Goal: Task Accomplishment & Management: Complete application form

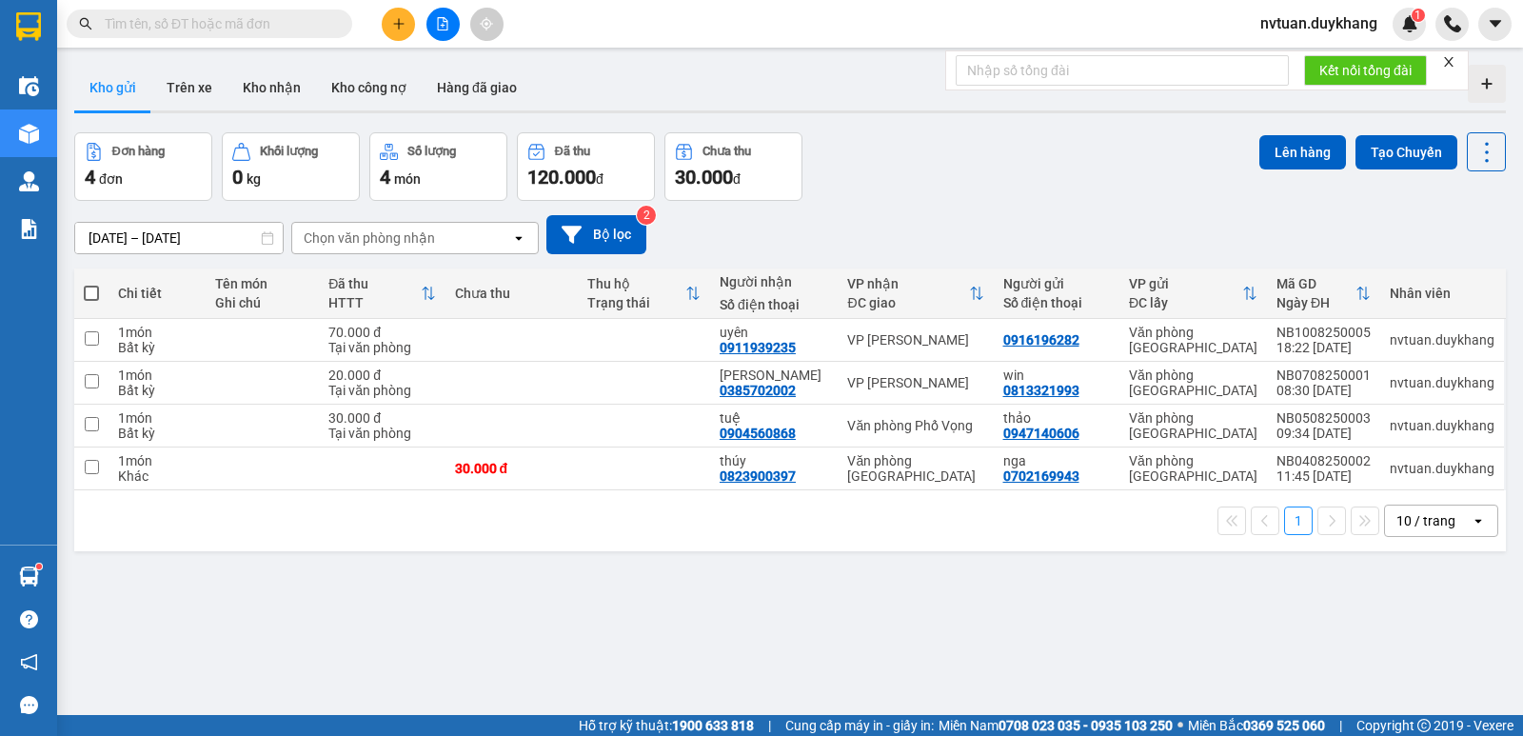
click at [405, 23] on icon "plus" at bounding box center [398, 23] width 13 height 13
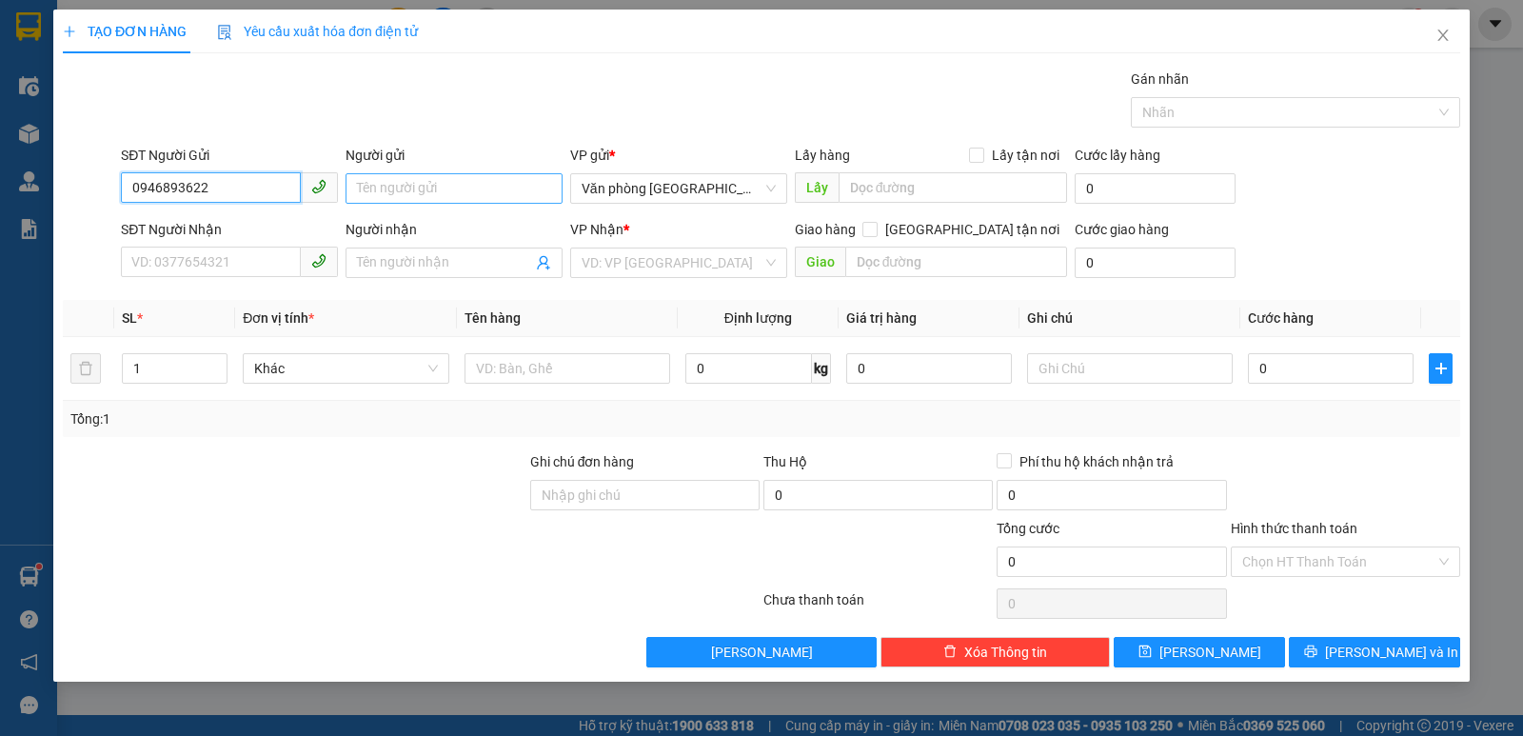
type input "0946893622"
click at [415, 186] on input "Người gửi" at bounding box center [454, 188] width 217 height 30
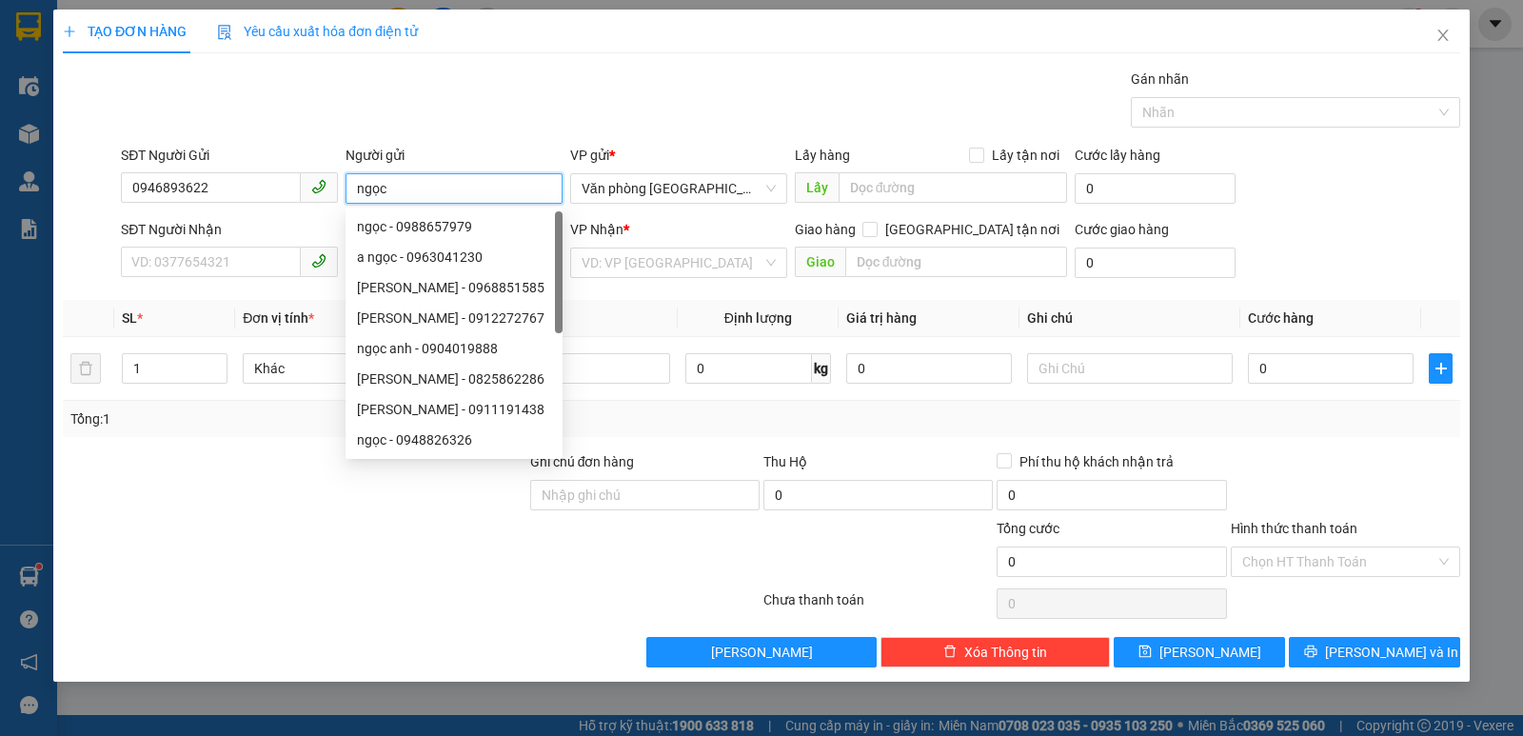
type input "ngọc"
click at [211, 244] on div "SĐT Người Nhận" at bounding box center [229, 233] width 217 height 29
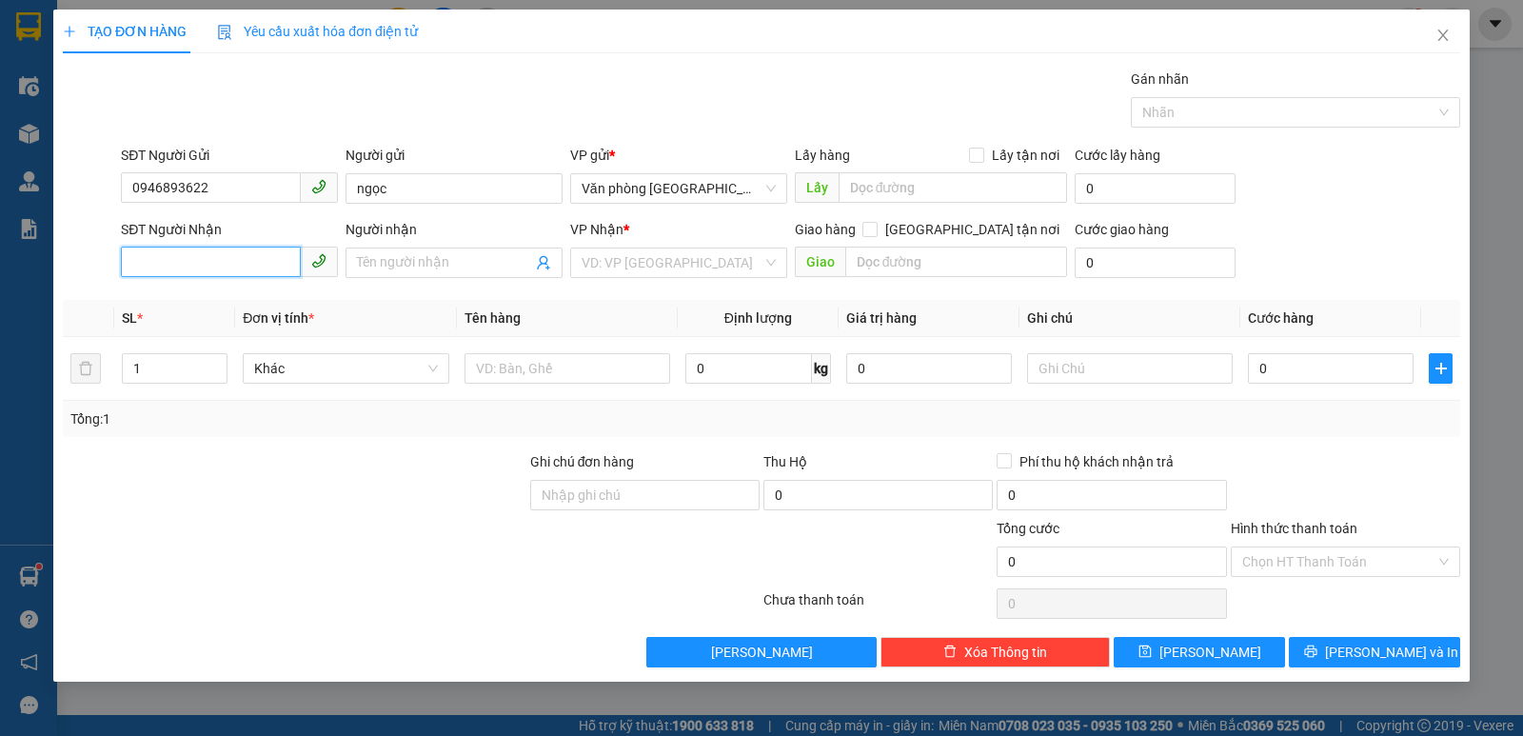
click at [199, 260] on input "SĐT Người Nhận" at bounding box center [211, 262] width 180 height 30
click at [653, 265] on input "search" at bounding box center [672, 262] width 181 height 29
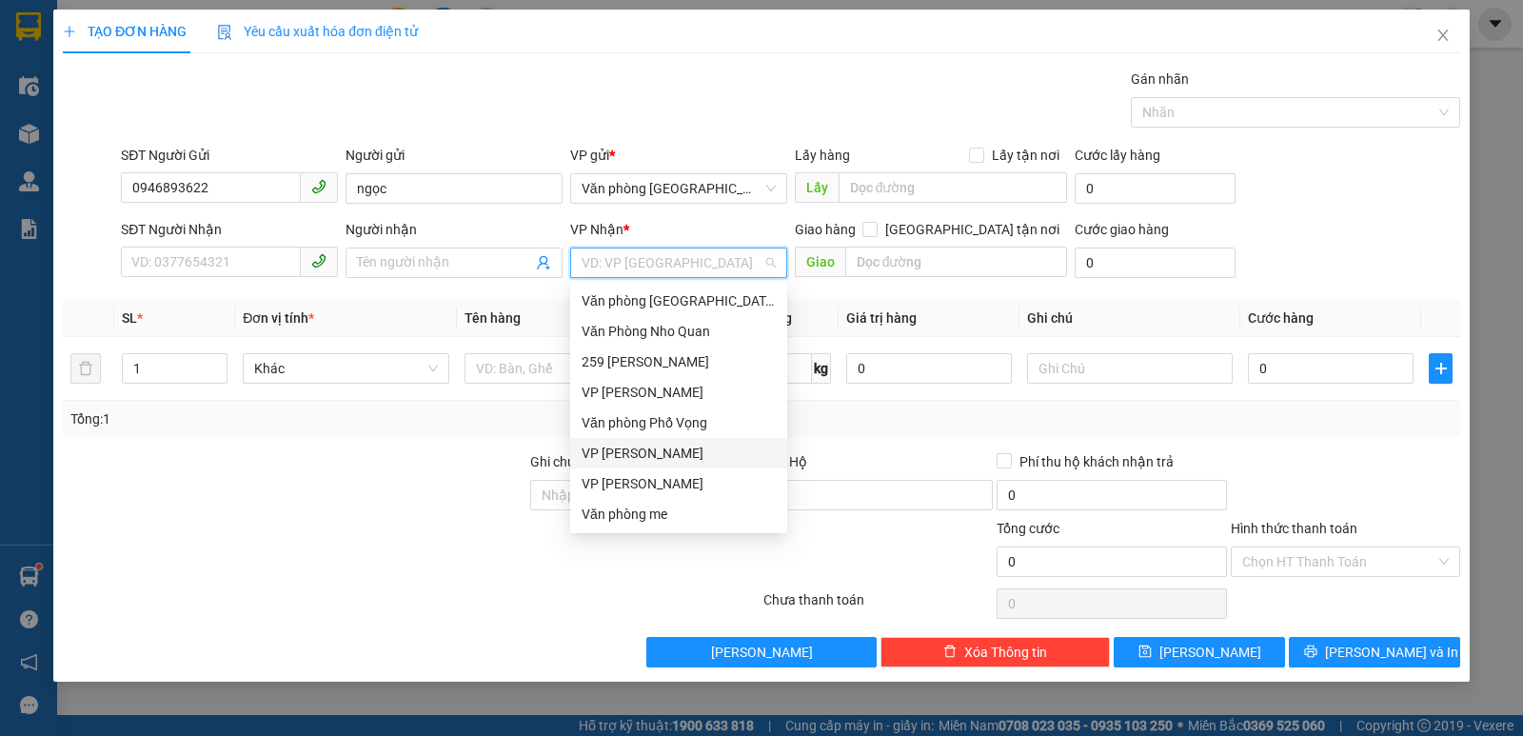
click at [666, 451] on div "VP [PERSON_NAME]" at bounding box center [679, 453] width 194 height 21
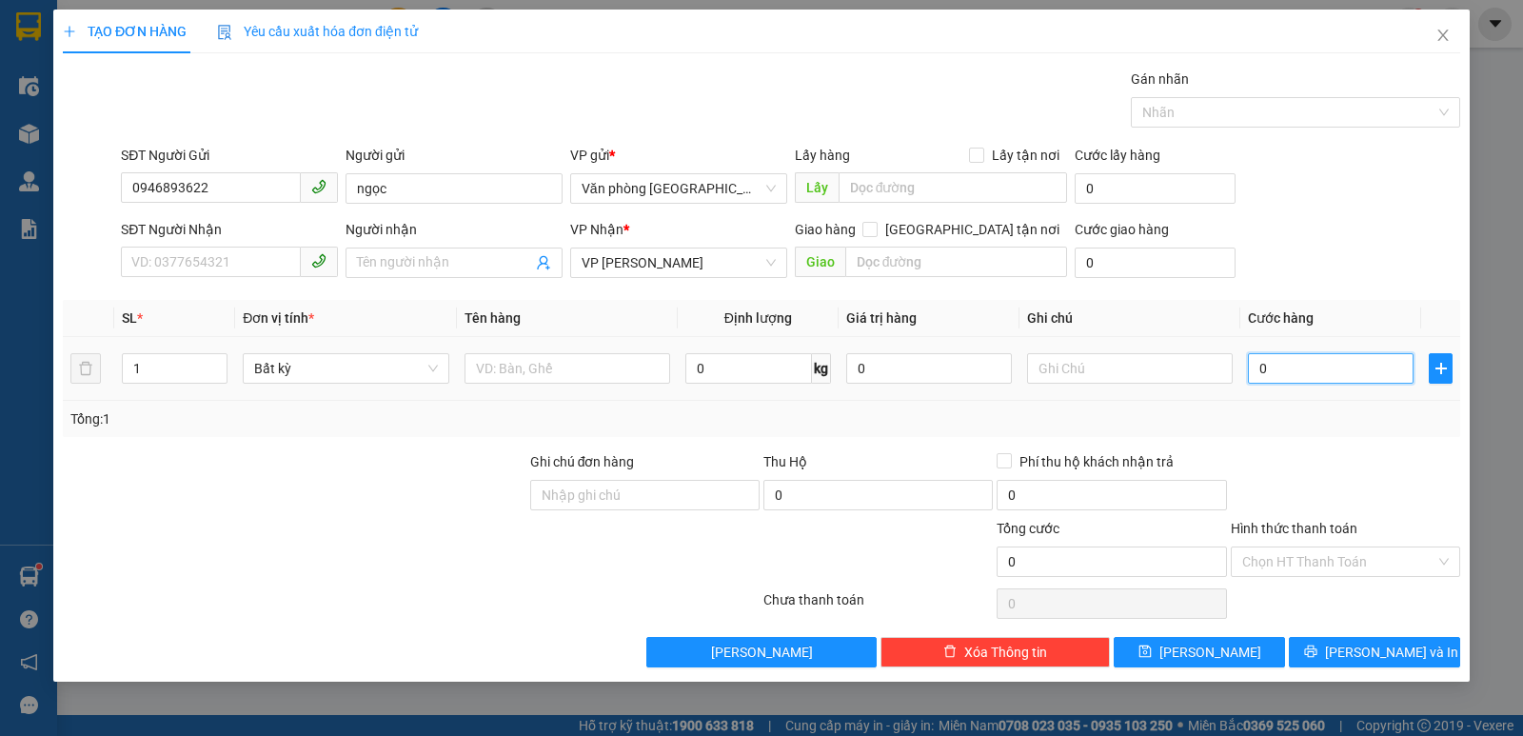
click at [1285, 373] on input "0" at bounding box center [1331, 368] width 166 height 30
type input "3"
type input "30"
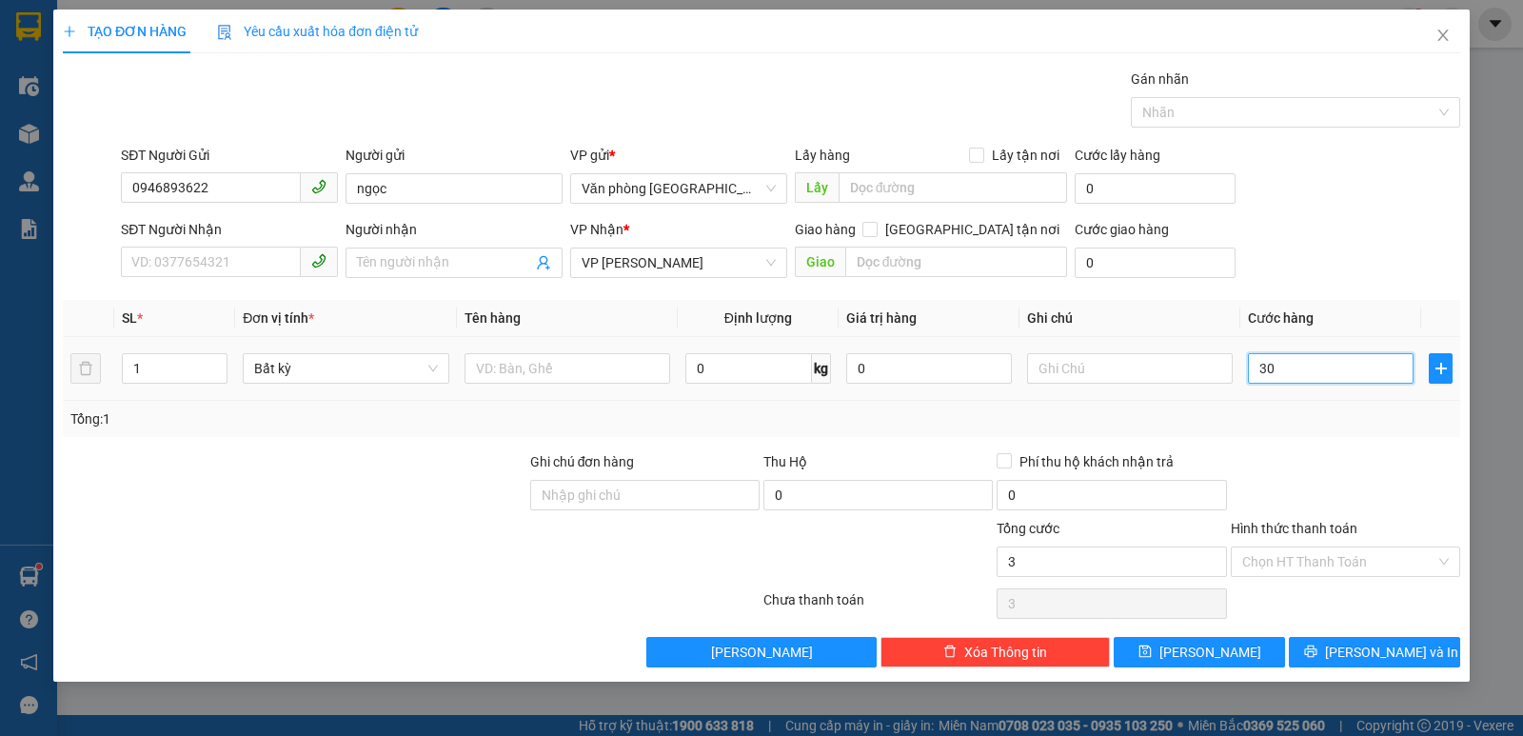
type input "30"
type input "300"
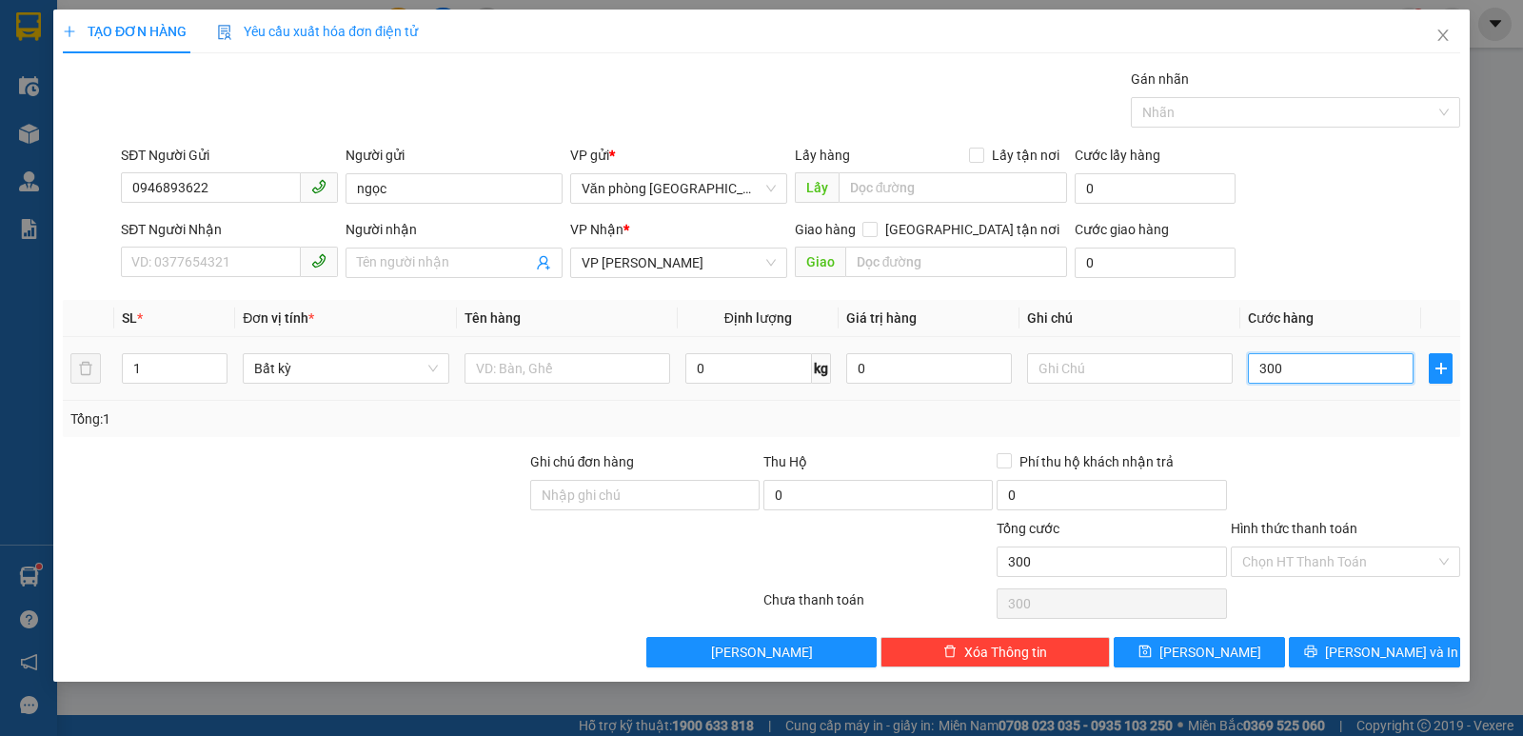
type input "3.000"
type input "30.000"
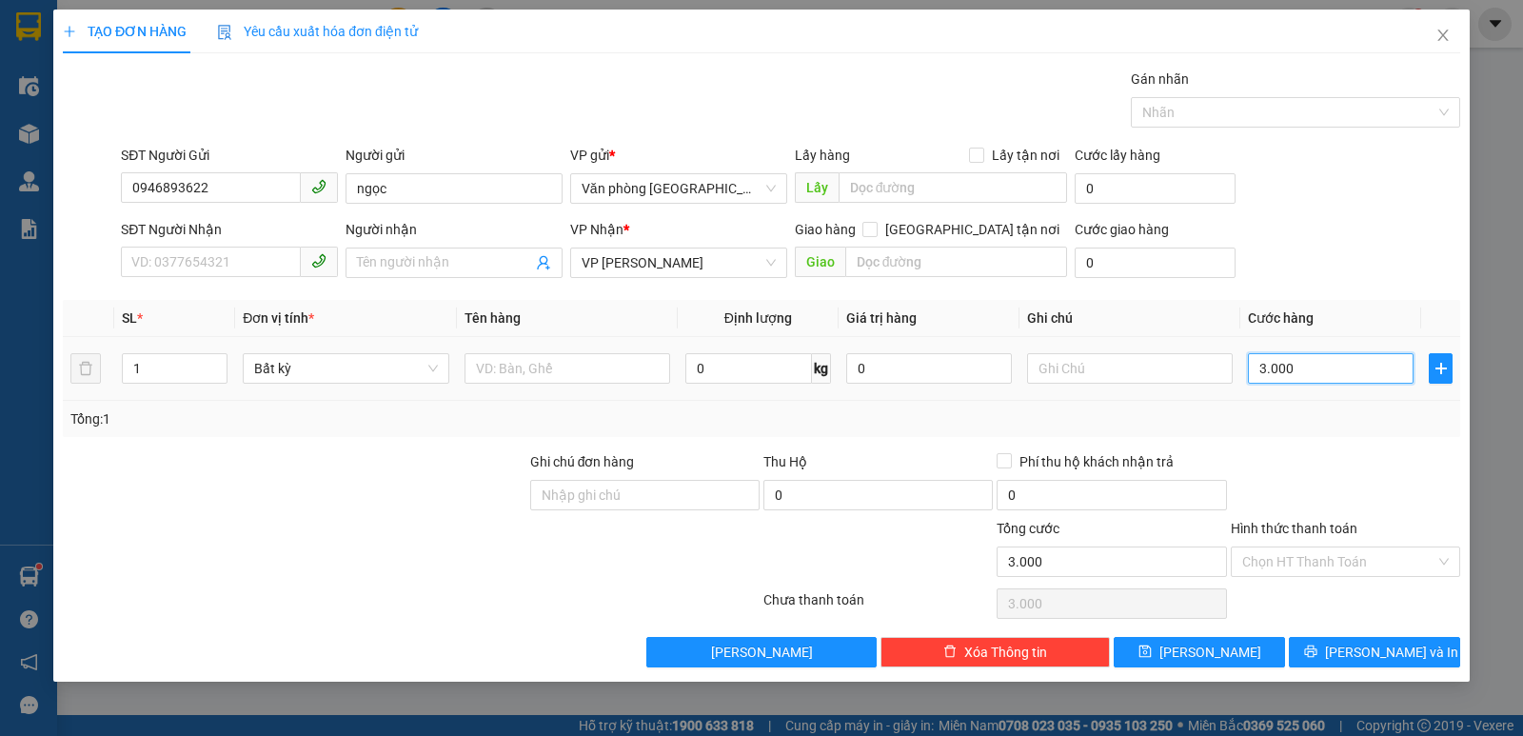
type input "30.000"
click at [169, 259] on input "SĐT Người Nhận" at bounding box center [211, 262] width 180 height 30
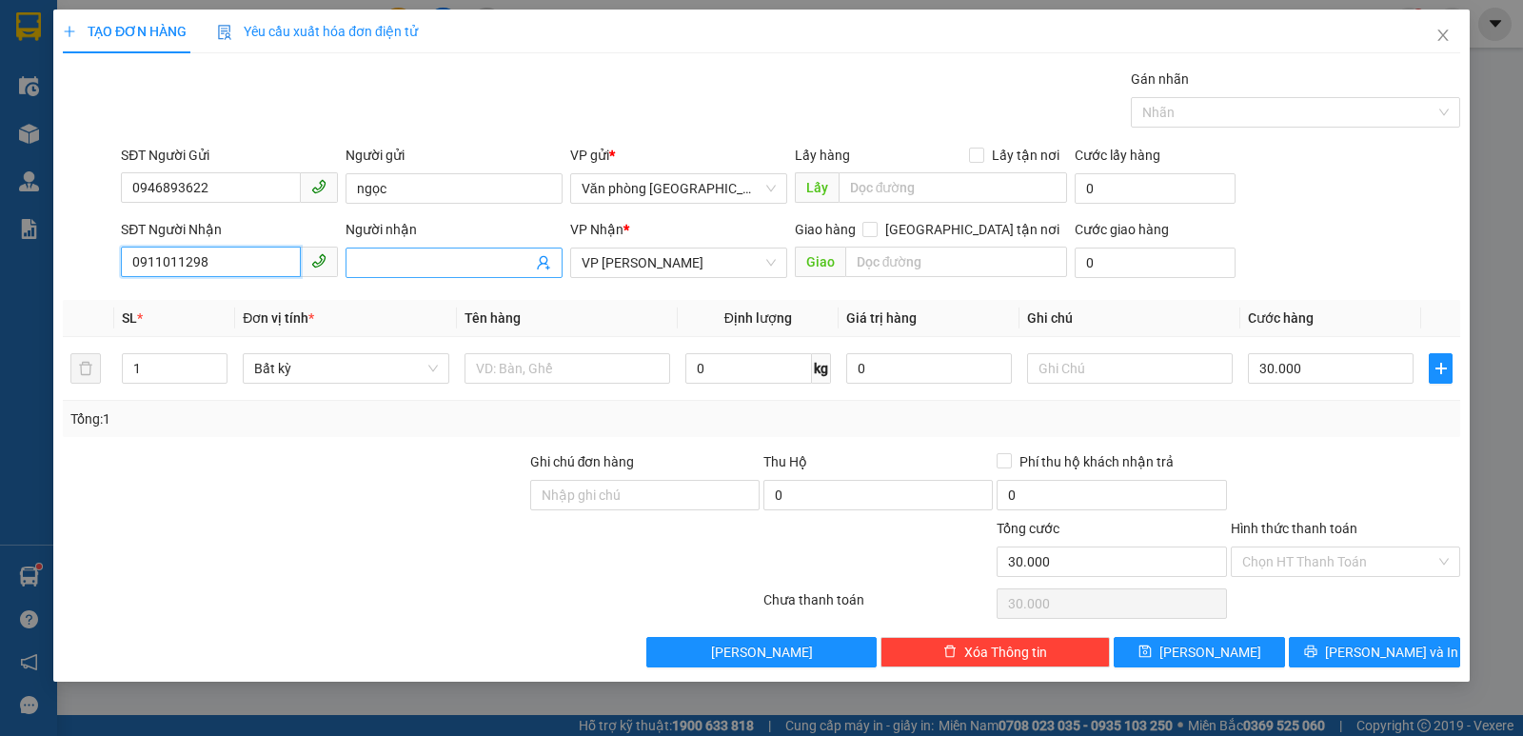
type input "0911011298"
click at [427, 260] on input "Người nhận" at bounding box center [444, 262] width 175 height 21
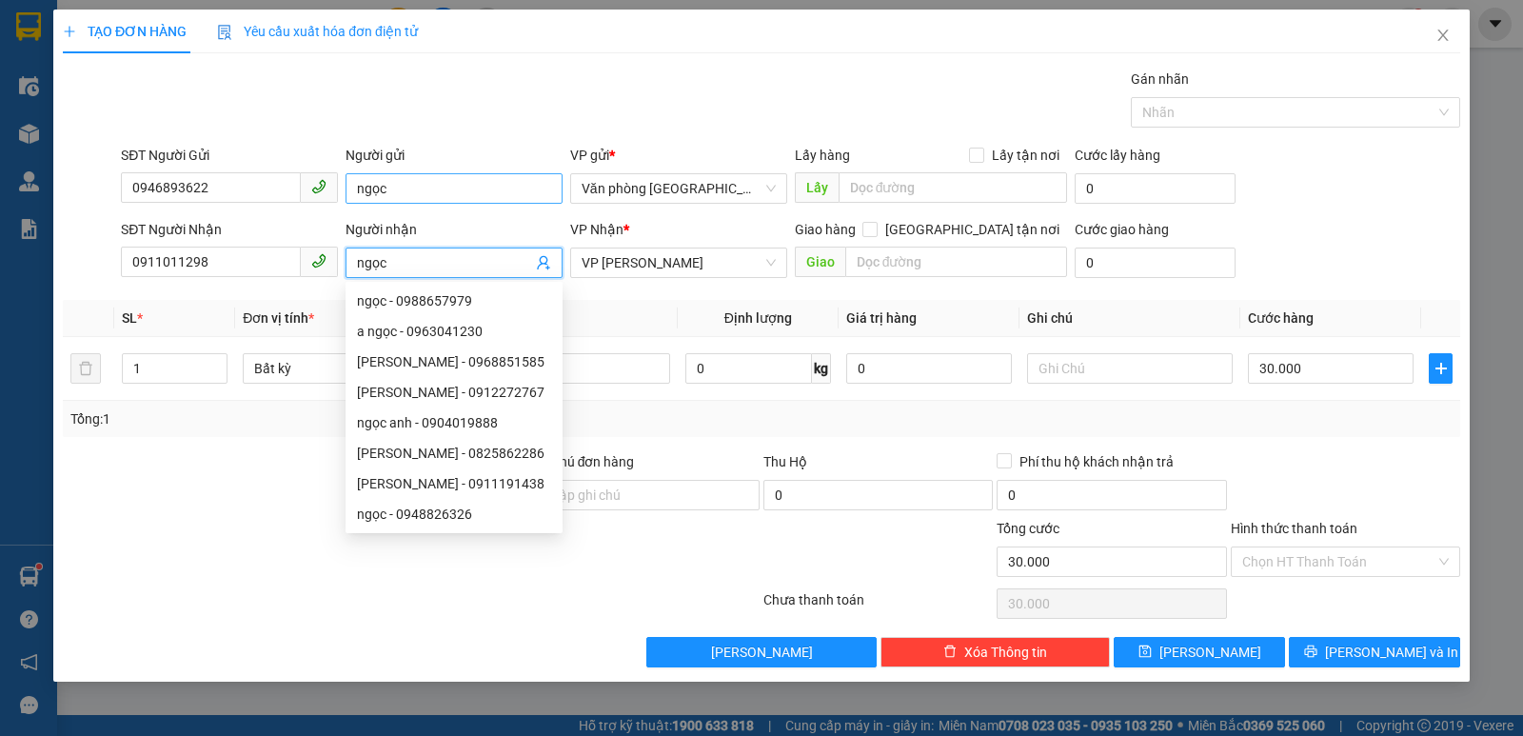
type input "ngọc"
click at [412, 193] on input "ngọc" at bounding box center [454, 188] width 217 height 30
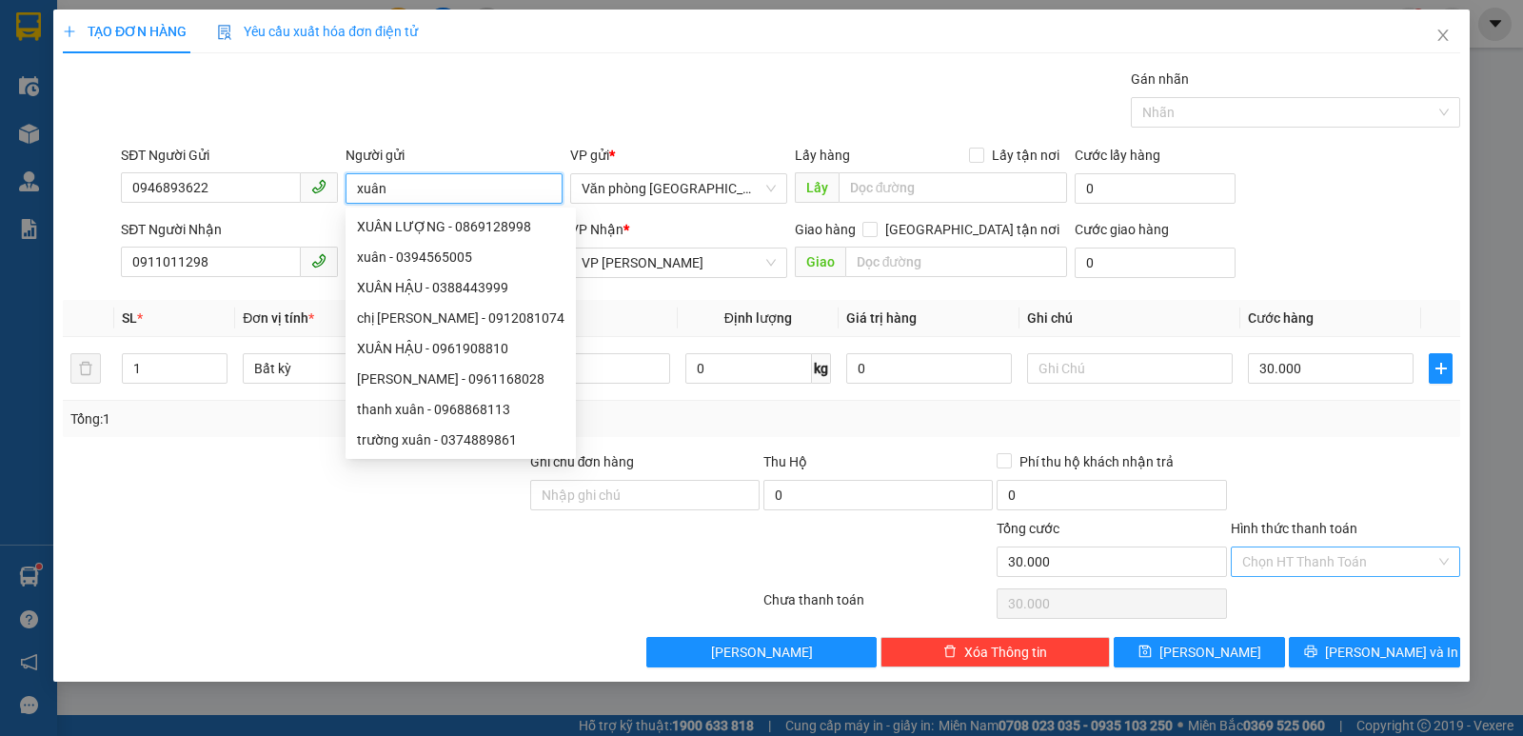
type input "xuân"
click at [1338, 558] on input "Hình thức thanh toán" at bounding box center [1338, 561] width 193 height 29
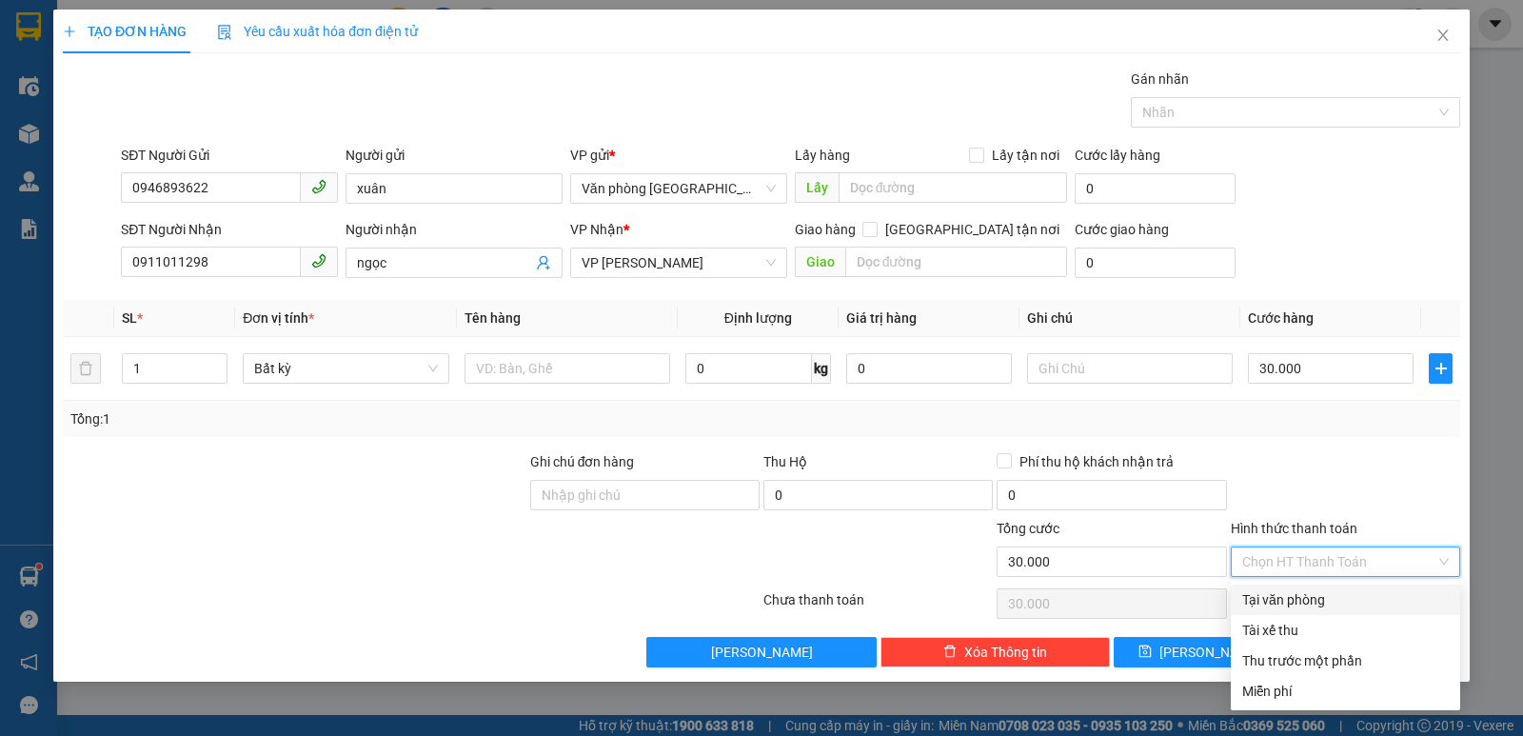
click at [1317, 602] on div "Tại văn phòng" at bounding box center [1345, 599] width 207 height 21
type input "0"
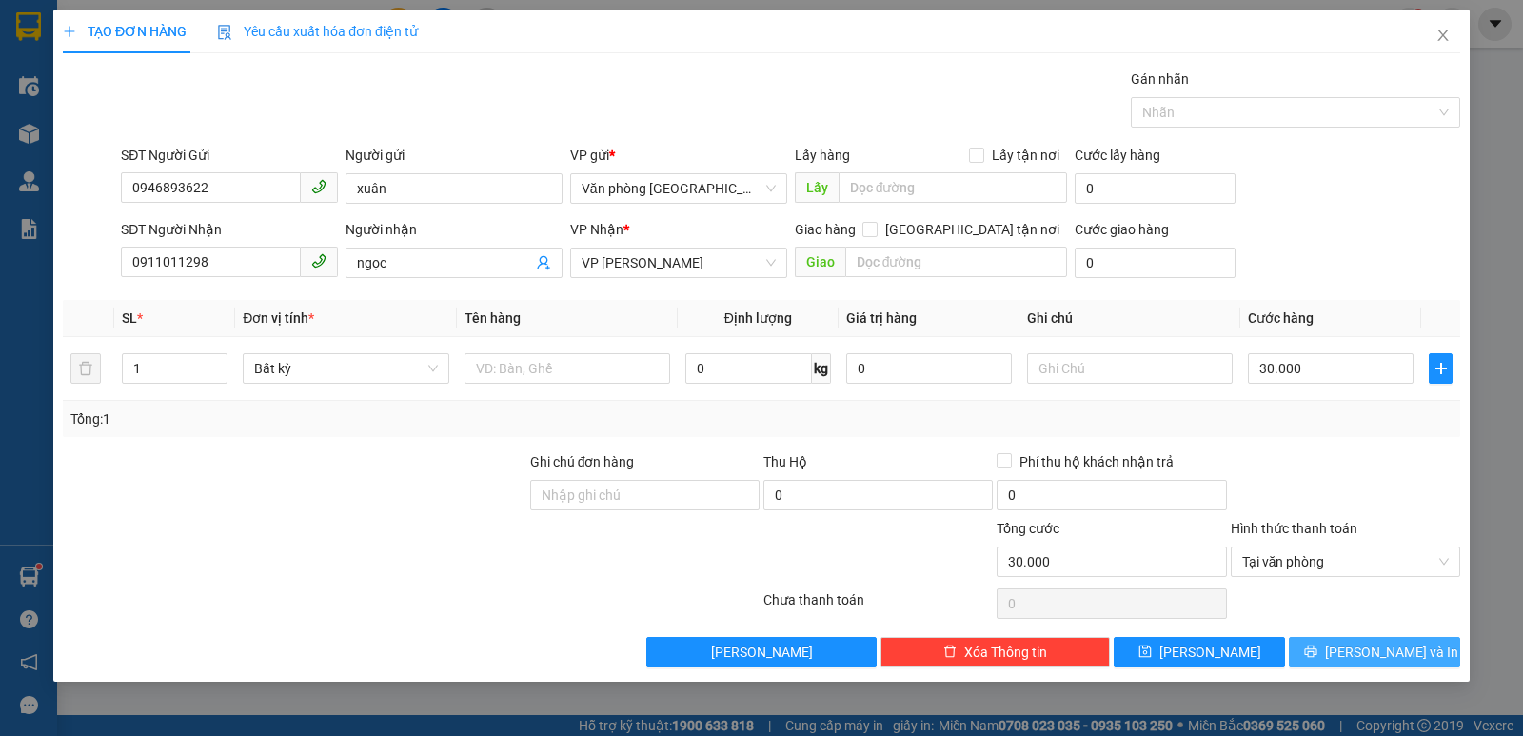
drag, startPoint x: 1385, startPoint y: 639, endPoint x: 1383, endPoint y: 653, distance: 14.4
click at [1384, 639] on button "[PERSON_NAME] và In" at bounding box center [1374, 652] width 171 height 30
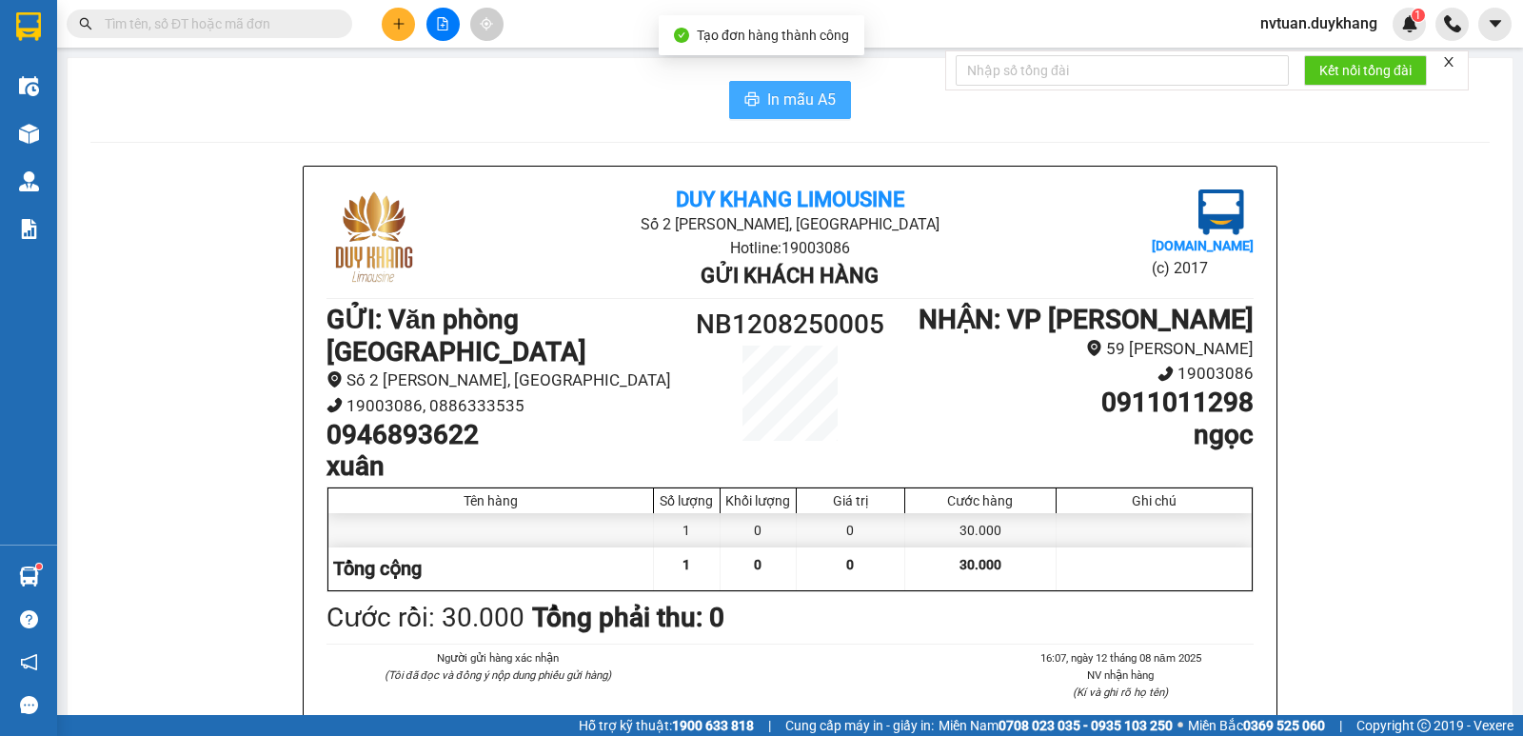
click at [777, 96] on span "In mẫu A5" at bounding box center [801, 100] width 69 height 24
